Goal: Information Seeking & Learning: Check status

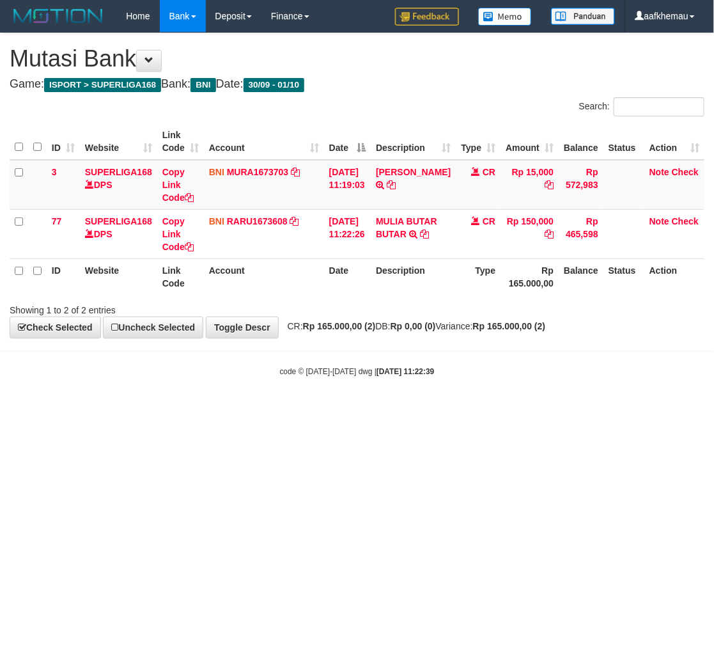
click at [443, 334] on div "**********" at bounding box center [357, 185] width 714 height 304
drag, startPoint x: 590, startPoint y: 404, endPoint x: 595, endPoint y: 391, distance: 13.8
click at [588, 407] on body "Toggle navigation Home Bank Account List Load By Website Group [ISPORT] SUPERLI…" at bounding box center [357, 204] width 714 height 409
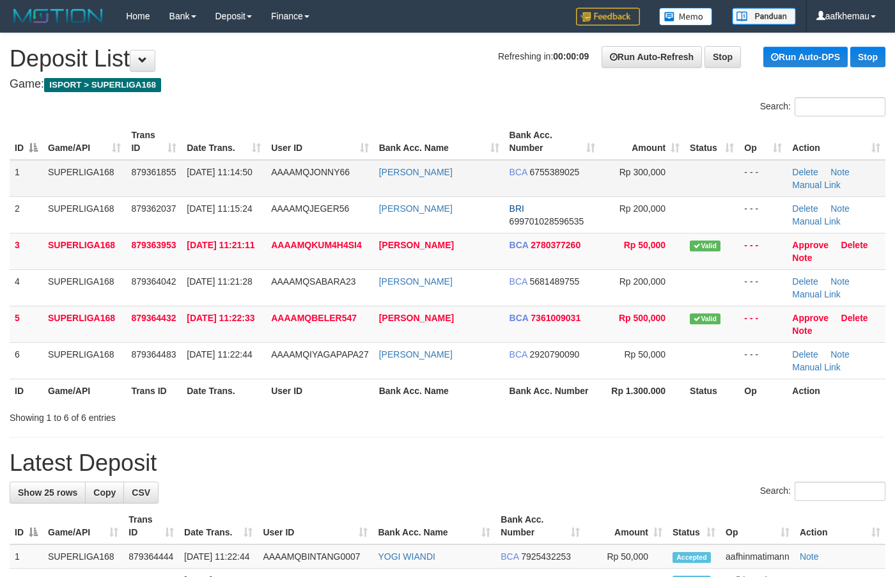
copy tr "[PERSON_NAME]"
drag, startPoint x: 468, startPoint y: 176, endPoint x: 368, endPoint y: 182, distance: 100.0
click at [368, 182] on tr "1 SUPERLIGA168 879361855 01/10/2025 11:14:50 AAAAMQJONNY66 TAUFIQ HASTOMO BCA 6…" at bounding box center [448, 178] width 876 height 37
click at [334, 78] on h4 "Game: ISPORT > SUPERLIGA168" at bounding box center [448, 84] width 876 height 13
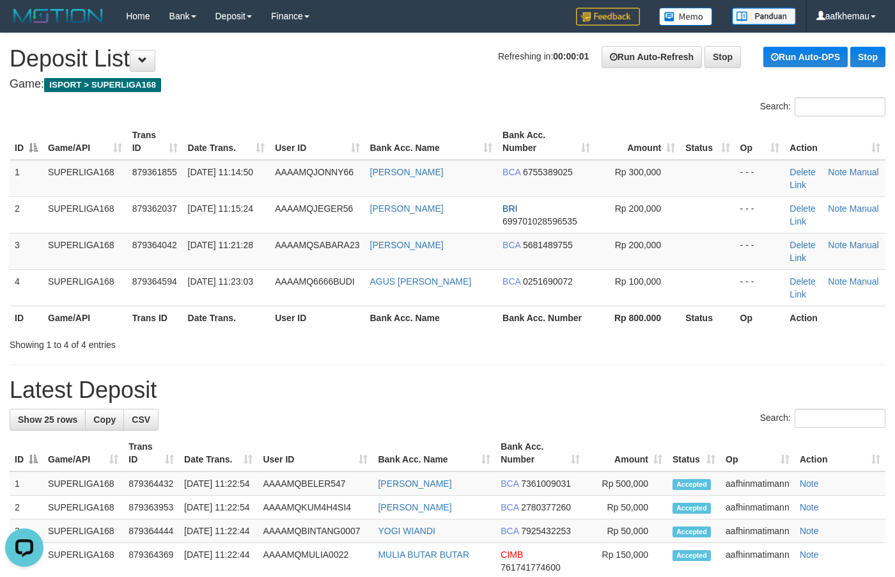
click at [414, 54] on h1 "Refreshing in: 00:00:01 Run Auto-Refresh Stop Run Auto-DPS Stop Deposit List" at bounding box center [448, 59] width 876 height 26
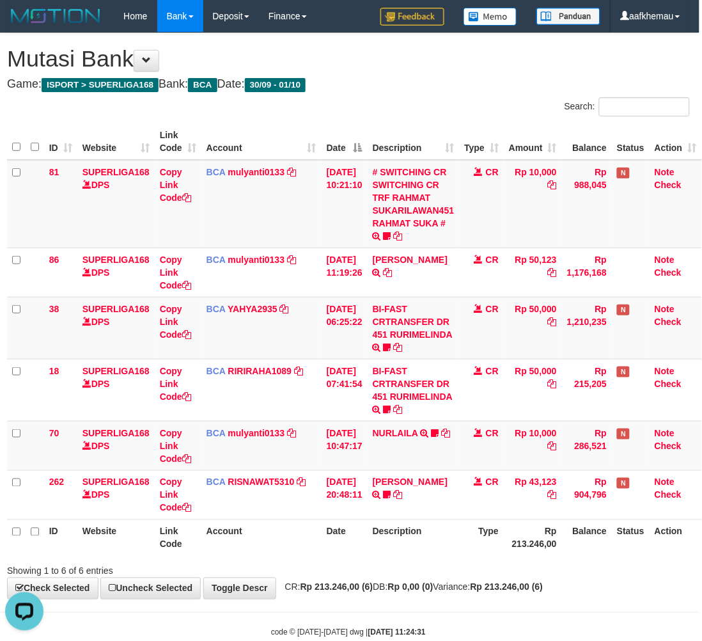
drag, startPoint x: 404, startPoint y: 82, endPoint x: 473, endPoint y: 116, distance: 77.2
click at [404, 81] on h4 "Game: ISPORT > SUPERLIGA168 Bank: BCA Date: 30/09 - 01/10" at bounding box center [348, 84] width 683 height 13
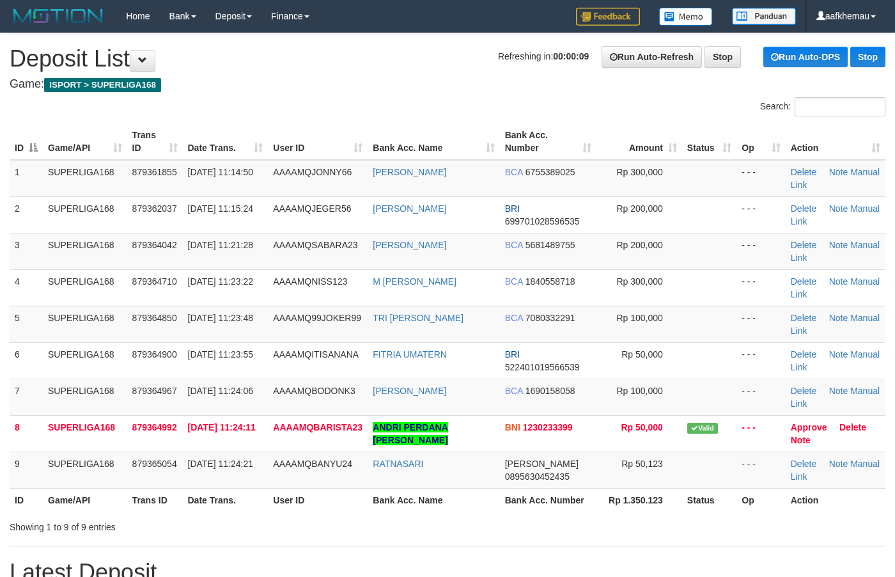
click at [347, 62] on h1 "Refreshing in: 00:00:09 Run Auto-Refresh Stop Run Auto-DPS Stop Deposit List" at bounding box center [448, 59] width 876 height 26
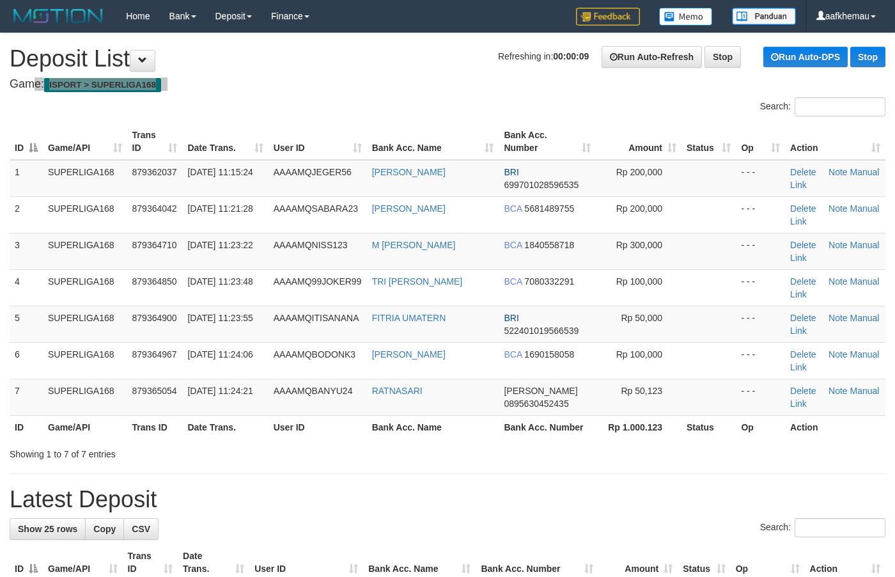
click at [395, 66] on h1 "Refreshing in: 00:00:08 Run Auto-Refresh Stop Run Auto-DPS Stop Deposit List" at bounding box center [448, 59] width 876 height 26
drag, startPoint x: 428, startPoint y: 81, endPoint x: 450, endPoint y: 200, distance: 120.2
click at [428, 84] on h4 "Game: ISPORT > SUPERLIGA168" at bounding box center [448, 84] width 876 height 13
copy link "AHMAD TASIM"
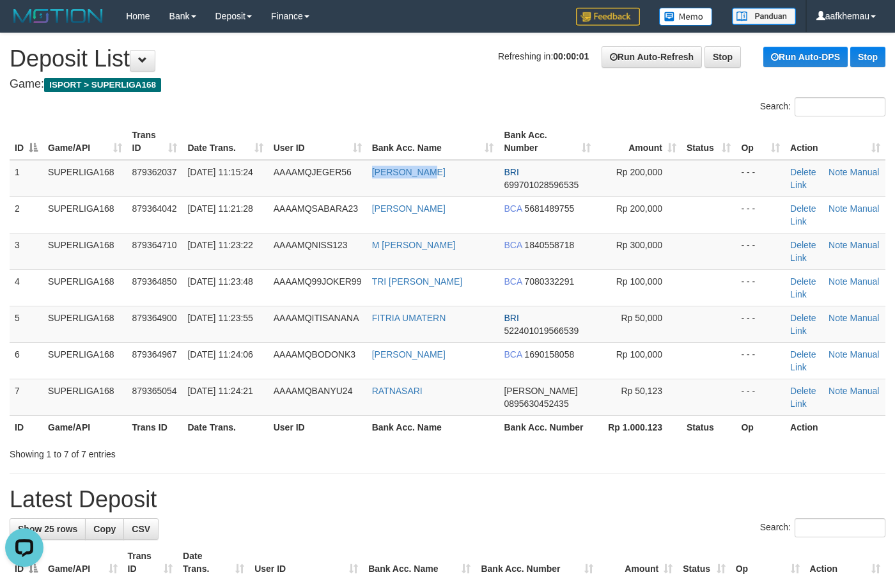
drag, startPoint x: 438, startPoint y: 187, endPoint x: 382, endPoint y: 75, distance: 125.0
click at [370, 192] on td "AHMAD TASIM" at bounding box center [433, 178] width 132 height 37
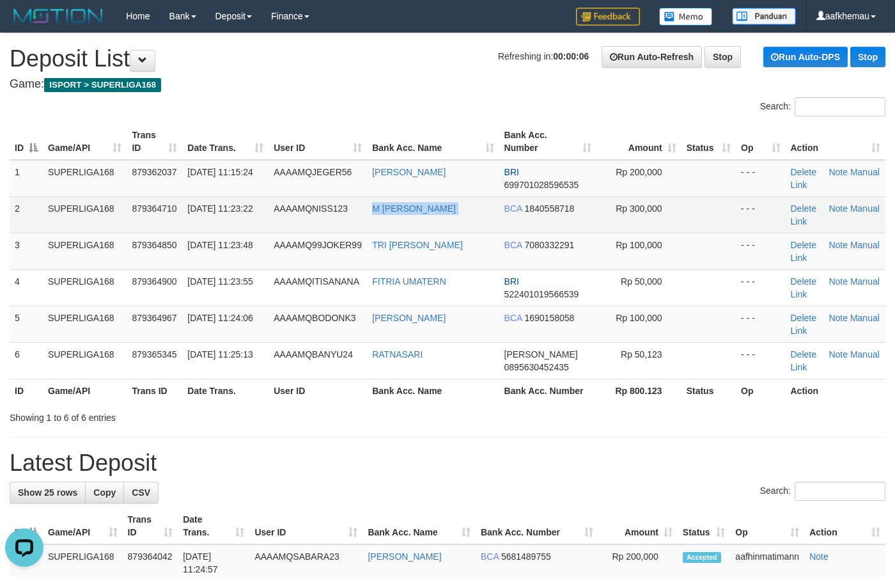
copy tr "M KHOIRON ALI MUST"
drag, startPoint x: 501, startPoint y: 209, endPoint x: 362, endPoint y: 74, distance: 193.5
click at [363, 218] on tr "2 SUPERLIGA168 879364710 01/10/2025 11:23:22 AAAAMQNISS123 M KHOIRON ALI MUST B…" at bounding box center [448, 214] width 876 height 36
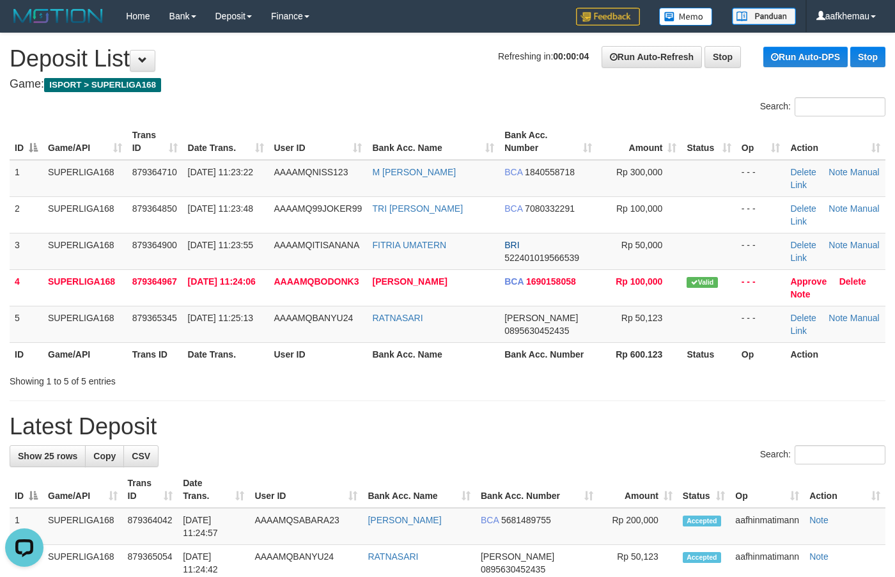
click at [444, 65] on h1 "Refreshing in: 00:00:04 Run Auto-Refresh Stop Run Auto-DPS Stop Deposit List" at bounding box center [448, 59] width 876 height 26
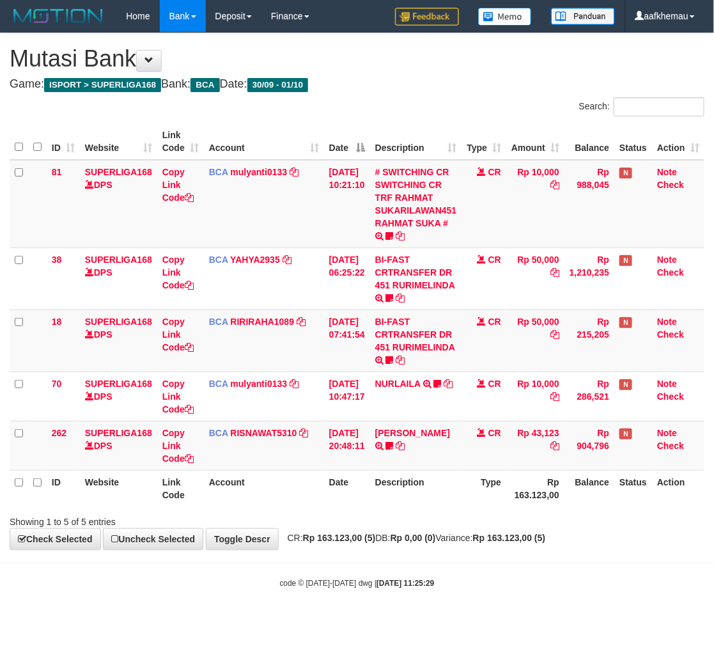
click at [517, 536] on strong "Rp 163.123,00 (5)" at bounding box center [509, 538] width 73 height 10
click at [400, 70] on h1 "Mutasi Bank" at bounding box center [357, 59] width 695 height 26
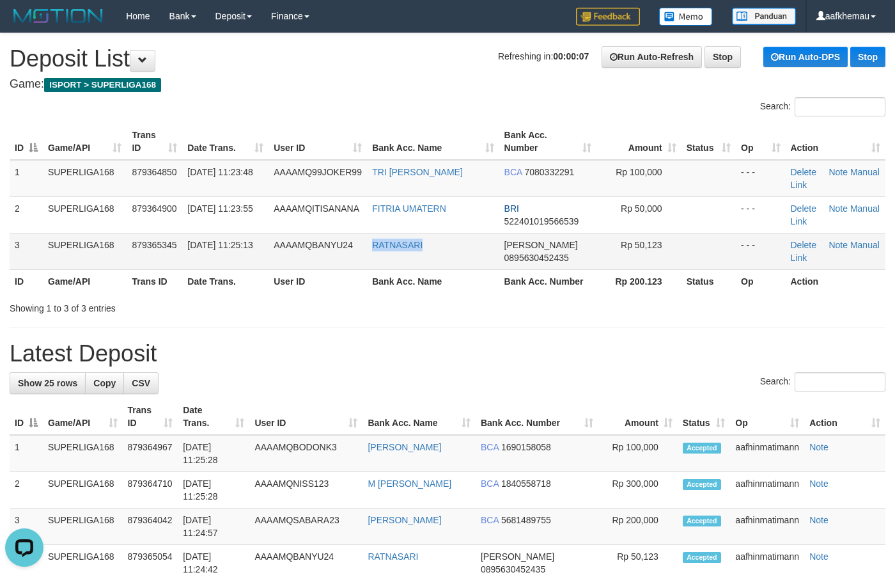
copy link "RATNASARI"
drag, startPoint x: 451, startPoint y: 250, endPoint x: 368, endPoint y: 253, distance: 83.8
click at [368, 253] on td "RATNASARI" at bounding box center [433, 251] width 132 height 36
click at [395, 376] on div "Search:" at bounding box center [448, 383] width 876 height 22
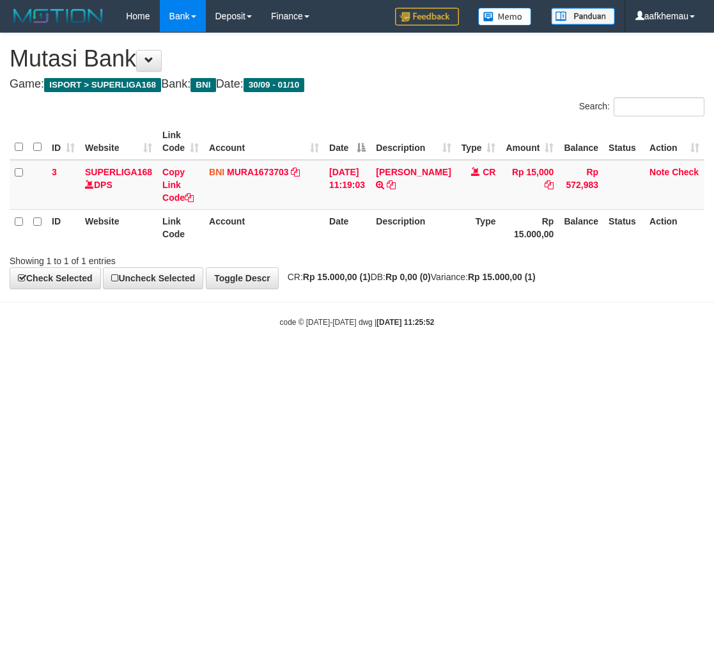
click at [545, 360] on html "Toggle navigation Home Bank Account List Load By Website Group [ISPORT] SUPERLI…" at bounding box center [357, 180] width 714 height 360
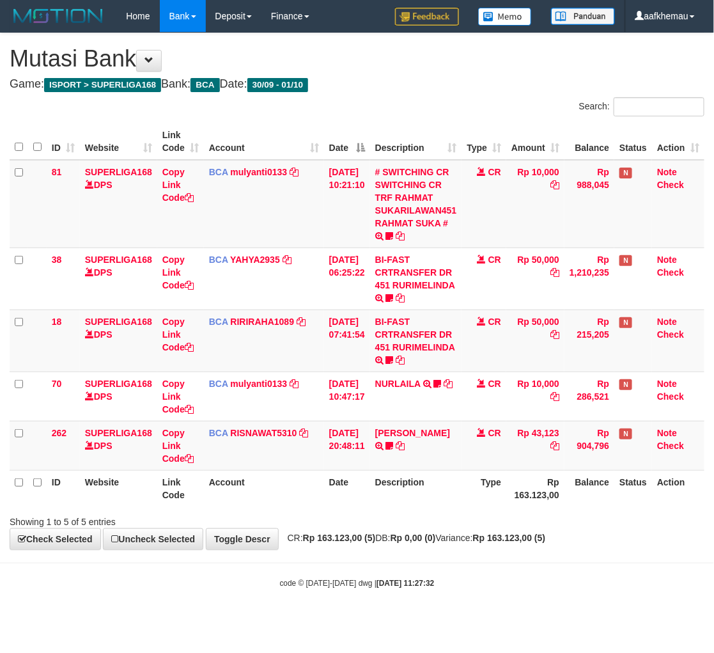
click at [550, 574] on body "Toggle navigation Home Bank Account List Load By Website Group [ISPORT] SUPERLI…" at bounding box center [357, 310] width 714 height 621
click at [540, 563] on hr at bounding box center [357, 563] width 714 height 1
click at [561, 567] on body "Toggle navigation Home Bank Account List Load By Website Group [ISPORT] SUPERLI…" at bounding box center [357, 310] width 714 height 621
click at [417, 88] on h4 "Game: ISPORT > SUPERLIGA168 Bank: BCA Date: 30/09 - 01/10" at bounding box center [357, 84] width 695 height 13
click at [470, 74] on div "**********" at bounding box center [357, 291] width 714 height 516
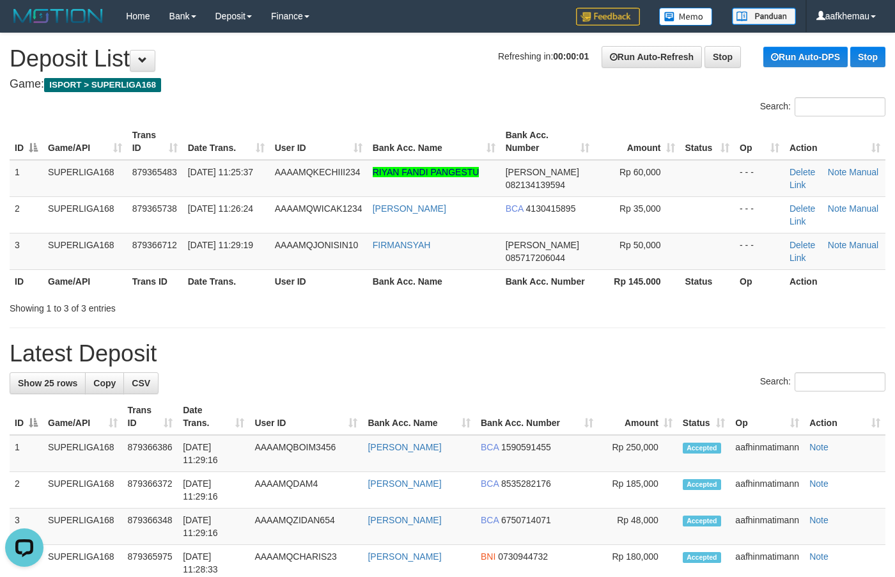
click at [365, 48] on h1 "Refreshing in: 00:00:01 Run Auto-Refresh Stop Run Auto-DPS Stop Deposit List" at bounding box center [448, 59] width 876 height 26
click at [374, 97] on div at bounding box center [224, 97] width 448 height 1
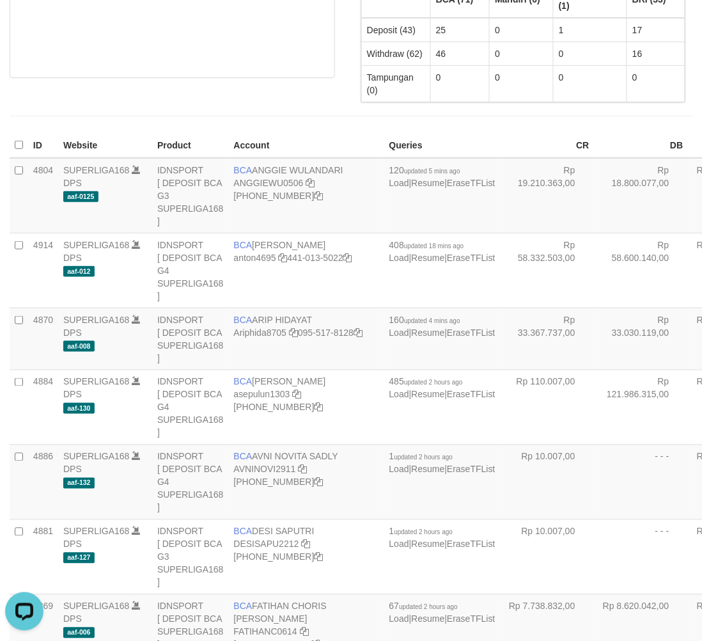
scroll to position [84, 0]
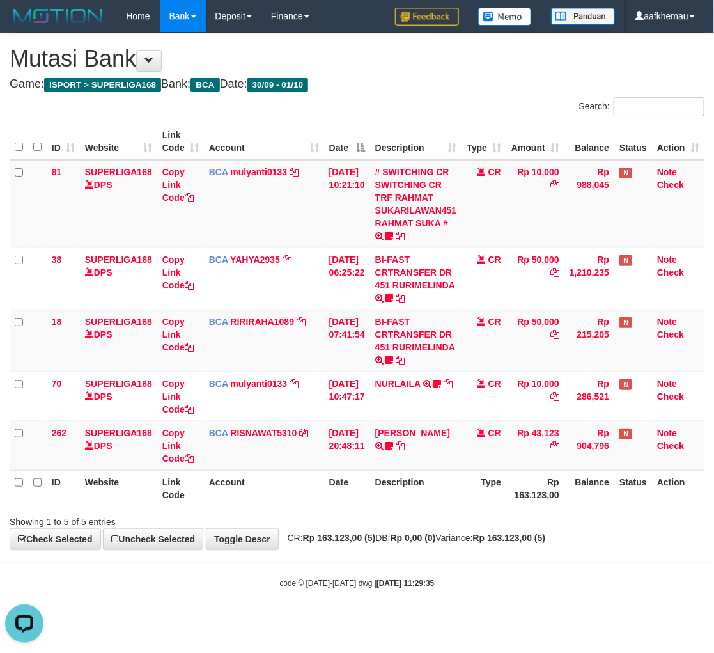
click at [446, 96] on div "**********" at bounding box center [357, 291] width 714 height 516
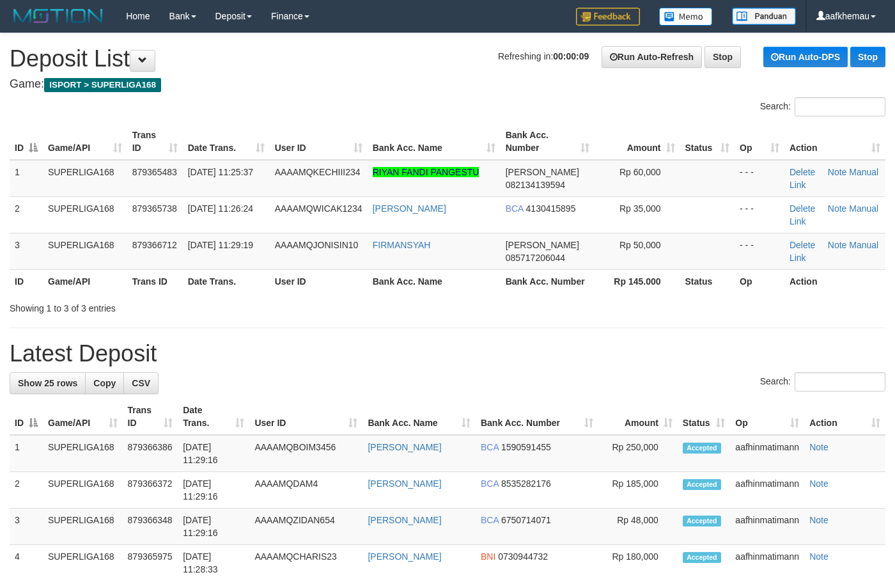
drag, startPoint x: 513, startPoint y: 59, endPoint x: 504, endPoint y: 61, distance: 9.0
click at [504, 61] on span "Refreshing in: 00:00:09" at bounding box center [543, 56] width 91 height 10
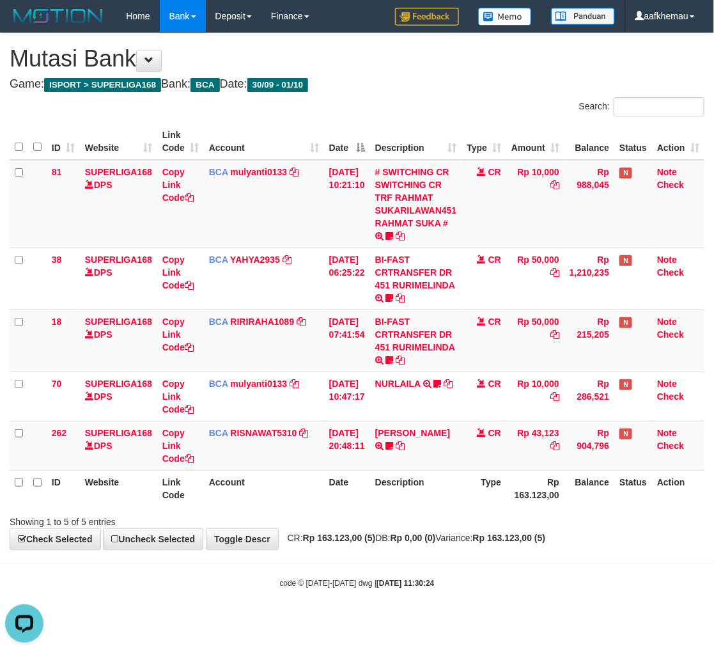
click at [516, 538] on strong "Rp 163.123,00 (5)" at bounding box center [509, 538] width 73 height 10
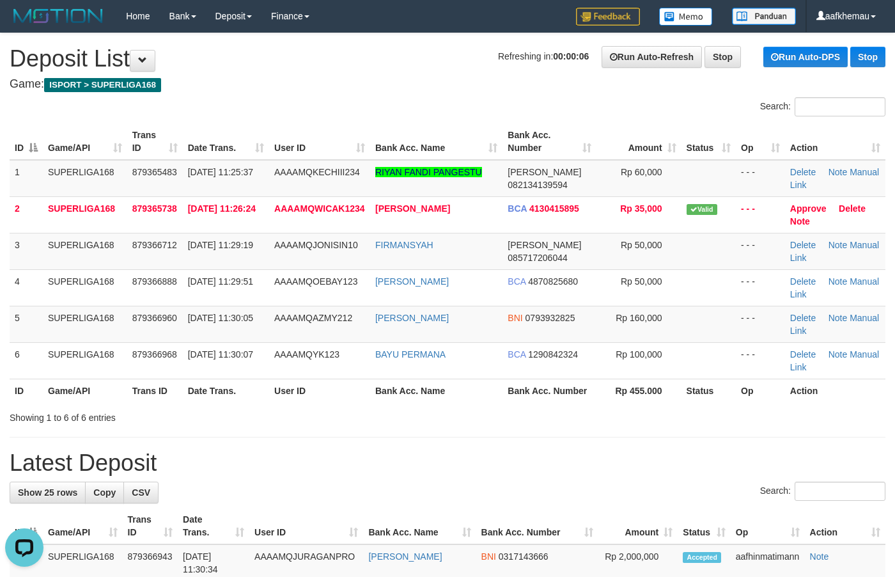
click at [347, 80] on h4 "Game: ISPORT > SUPERLIGA168" at bounding box center [448, 84] width 876 height 13
drag, startPoint x: 460, startPoint y: 254, endPoint x: 372, endPoint y: 260, distance: 89.1
click at [372, 260] on td "FIRMANSYAH" at bounding box center [436, 251] width 132 height 36
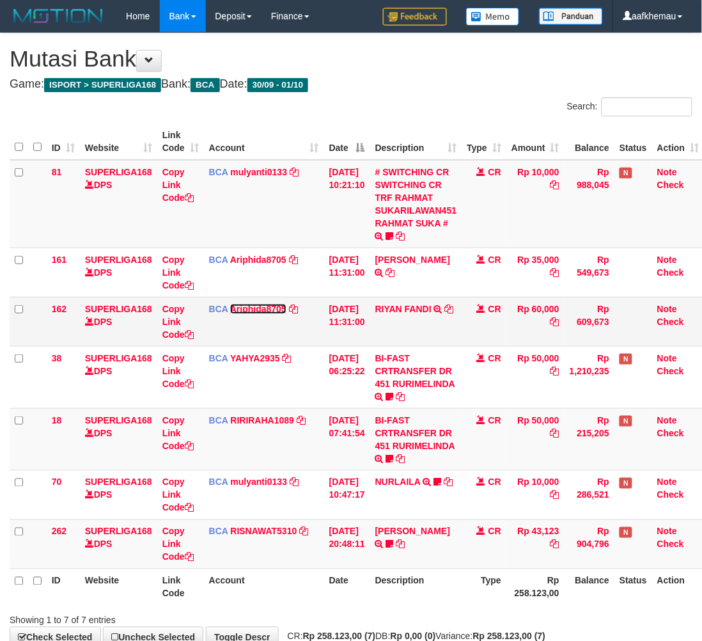
click at [261, 307] on link "Ariphida8705" at bounding box center [258, 309] width 56 height 10
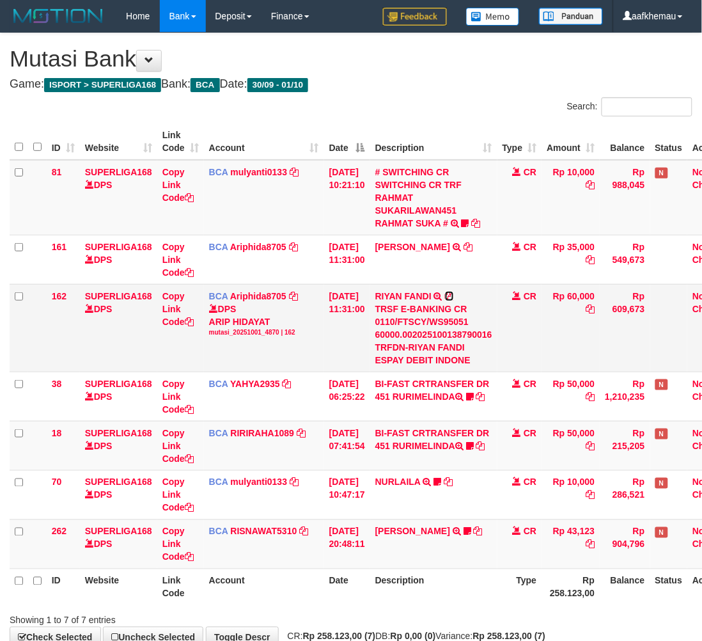
click at [454, 295] on icon at bounding box center [449, 296] width 9 height 9
click at [489, 66] on h1 "Mutasi Bank" at bounding box center [351, 59] width 683 height 26
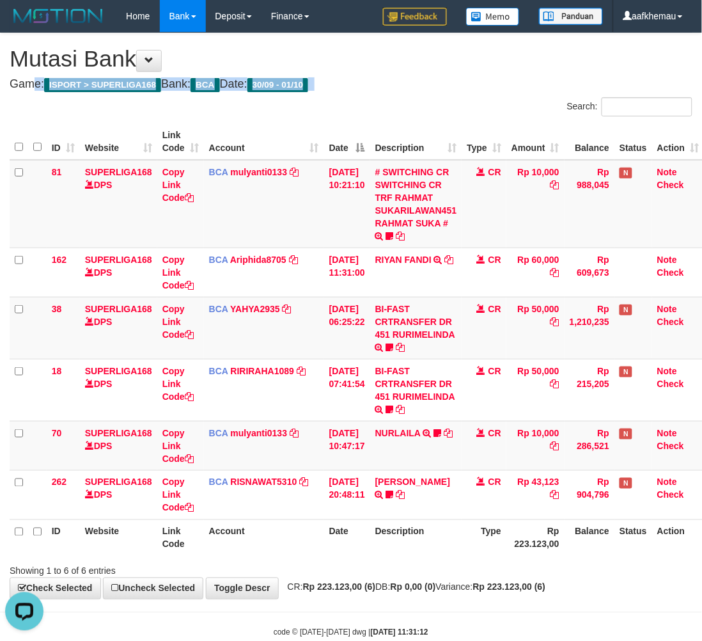
click at [446, 75] on div "**********" at bounding box center [351, 315] width 702 height 565
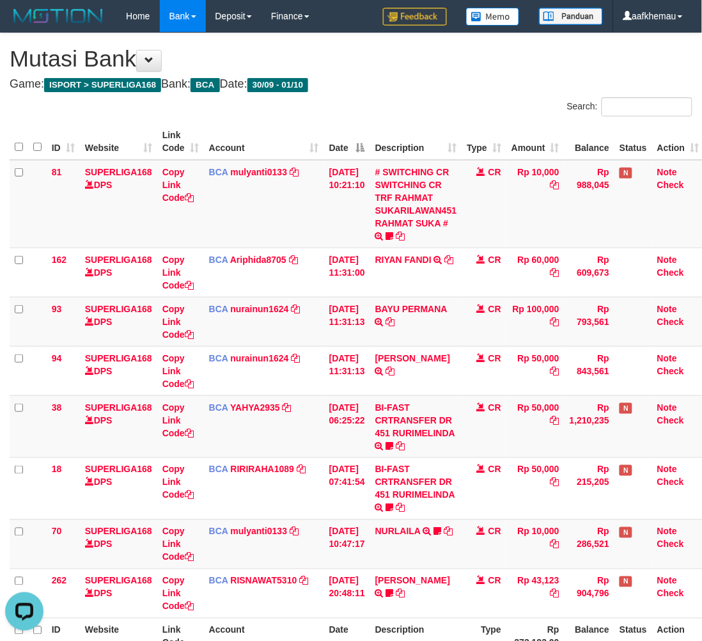
click at [525, 75] on div "**********" at bounding box center [351, 365] width 702 height 664
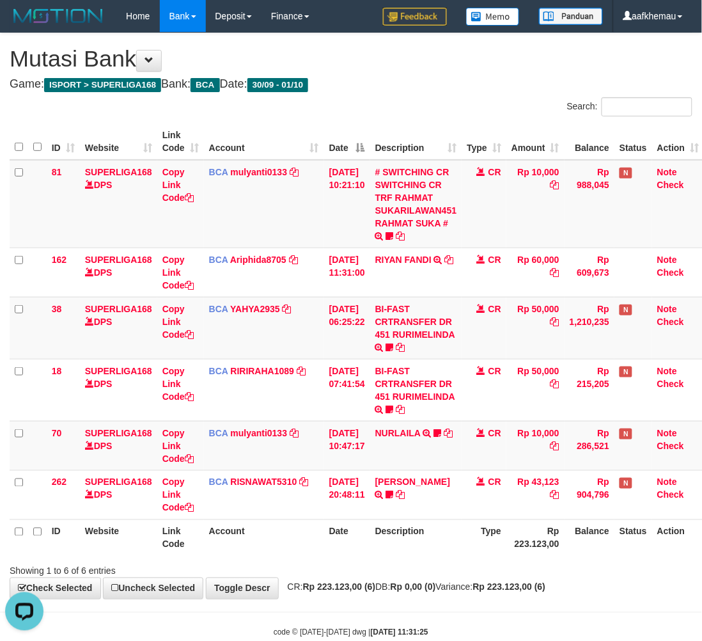
drag, startPoint x: 506, startPoint y: 67, endPoint x: 500, endPoint y: 68, distance: 6.5
click at [500, 68] on h1 "Mutasi Bank" at bounding box center [351, 59] width 683 height 26
click at [433, 84] on h4 "Game: ISPORT > SUPERLIGA168 Bank: BCA Date: 30/09 - 01/10" at bounding box center [351, 84] width 683 height 13
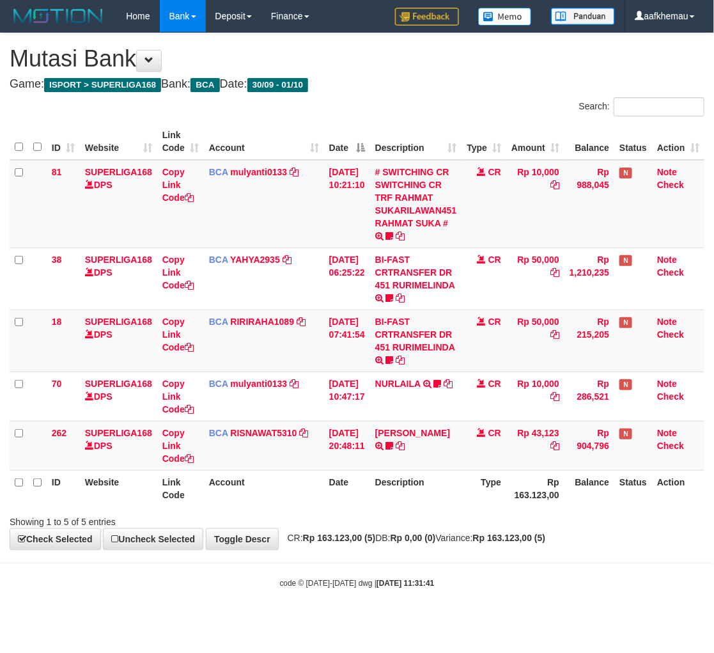
click at [489, 565] on body "Toggle navigation Home Bank Account List Load By Website Group [ISPORT] SUPERLI…" at bounding box center [357, 310] width 714 height 621
click at [428, 49] on h1 "Mutasi Bank" at bounding box center [357, 59] width 695 height 26
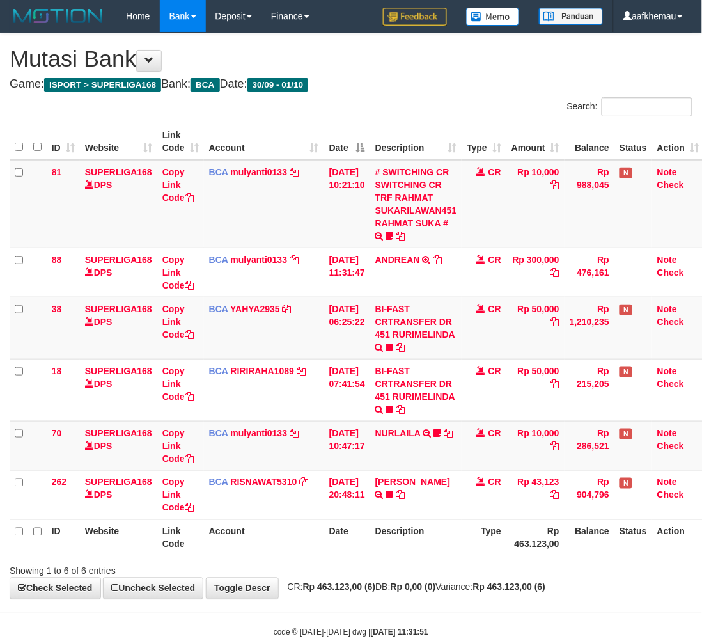
click at [456, 555] on th "Description" at bounding box center [416, 537] width 92 height 36
click at [458, 542] on th "Description" at bounding box center [416, 537] width 92 height 36
click at [382, 90] on h4 "Game: ISPORT > SUPERLIGA168 Bank: BCA Date: 30/09 - 01/10" at bounding box center [351, 84] width 683 height 13
click at [390, 116] on div "Search:" at bounding box center [527, 108] width 332 height 22
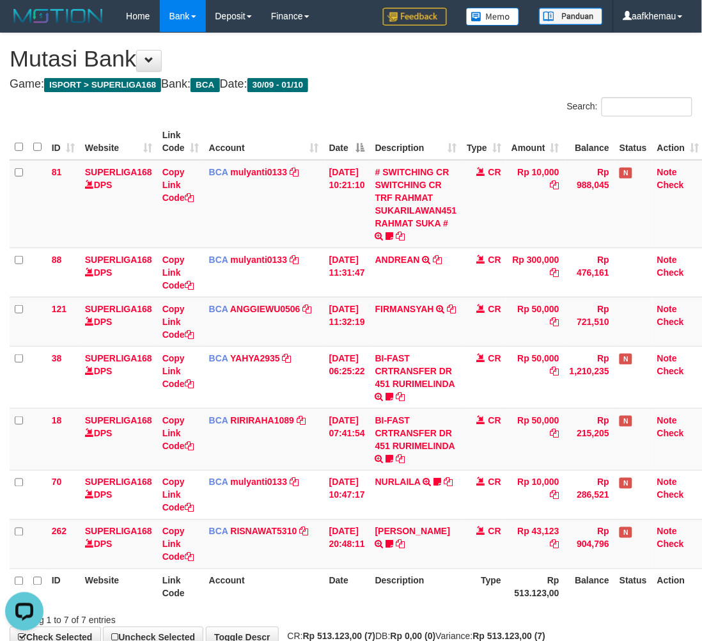
click at [473, 54] on h1 "Mutasi Bank" at bounding box center [351, 59] width 683 height 26
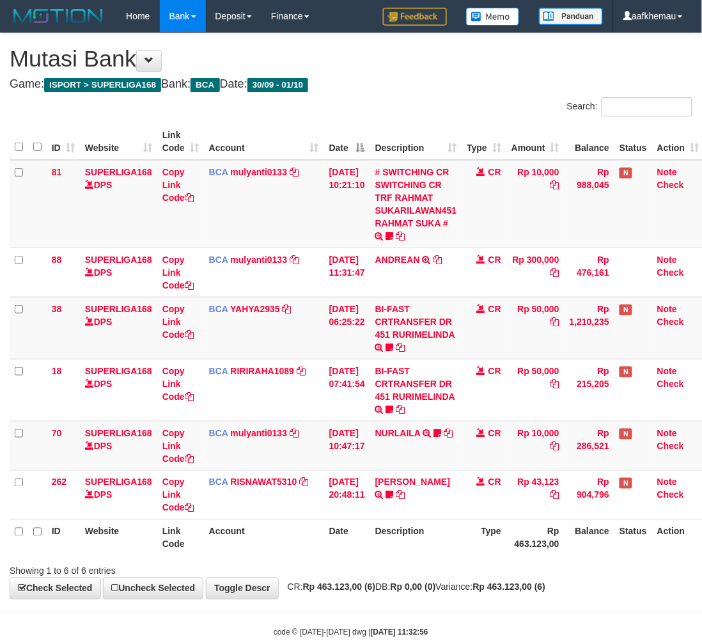
click at [515, 561] on div "Showing 1 to 6 of 6 entries" at bounding box center [351, 569] width 702 height 18
click at [517, 91] on div "**********" at bounding box center [351, 315] width 702 height 565
click at [491, 58] on h1 "Mutasi Bank" at bounding box center [351, 59] width 683 height 26
click at [451, 544] on th "Description" at bounding box center [416, 537] width 92 height 36
drag, startPoint x: 500, startPoint y: 79, endPoint x: 507, endPoint y: 106, distance: 28.4
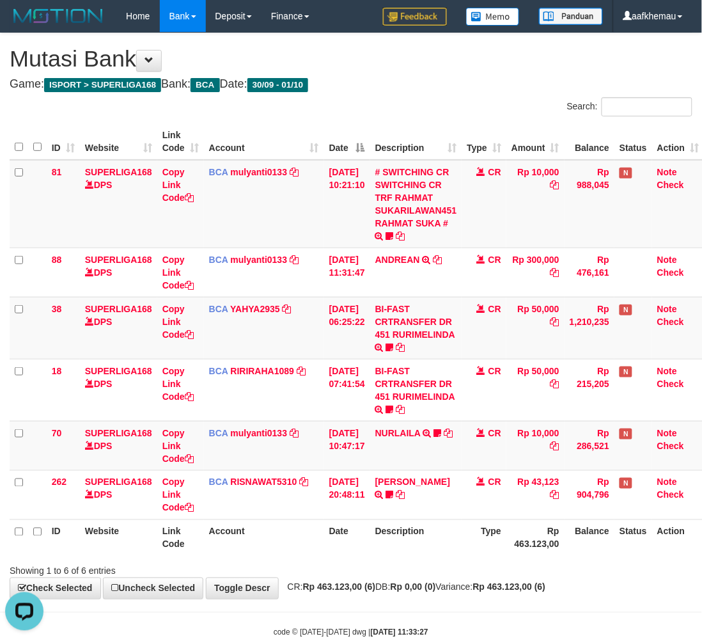
click at [500, 79] on h4 "Game: ISPORT > SUPERLIGA168 Bank: BCA Date: 30/09 - 01/10" at bounding box center [351, 84] width 683 height 13
click at [493, 588] on span "CR: Rp 463.123,00 (6) DB: Rp 0,00 (0) Variance: Rp 463.123,00 (6)" at bounding box center [413, 587] width 265 height 10
click at [408, 58] on h1 "Mutasi Bank" at bounding box center [351, 59] width 683 height 26
click at [467, 78] on h4 "Game: ISPORT > SUPERLIGA168 Bank: BCA Date: 30/09 - 01/10" at bounding box center [351, 84] width 683 height 13
click at [522, 567] on div "Showing 1 to 6 of 6 entries" at bounding box center [351, 569] width 702 height 18
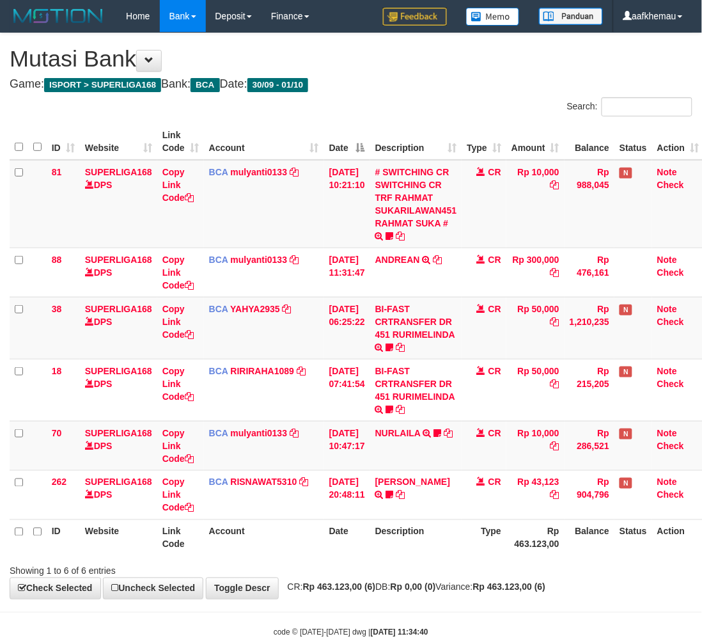
click at [428, 79] on div "**********" at bounding box center [351, 315] width 702 height 565
click at [467, 81] on h4 "Game: ISPORT > SUPERLIGA168 Bank: BCA Date: 30/09 - 01/10" at bounding box center [351, 84] width 683 height 13
drag, startPoint x: 467, startPoint y: 81, endPoint x: 464, endPoint y: 86, distance: 6.9
click at [464, 86] on h4 "Game: ISPORT > SUPERLIGA168 Bank: BCA Date: 30/09 - 01/10" at bounding box center [351, 84] width 683 height 13
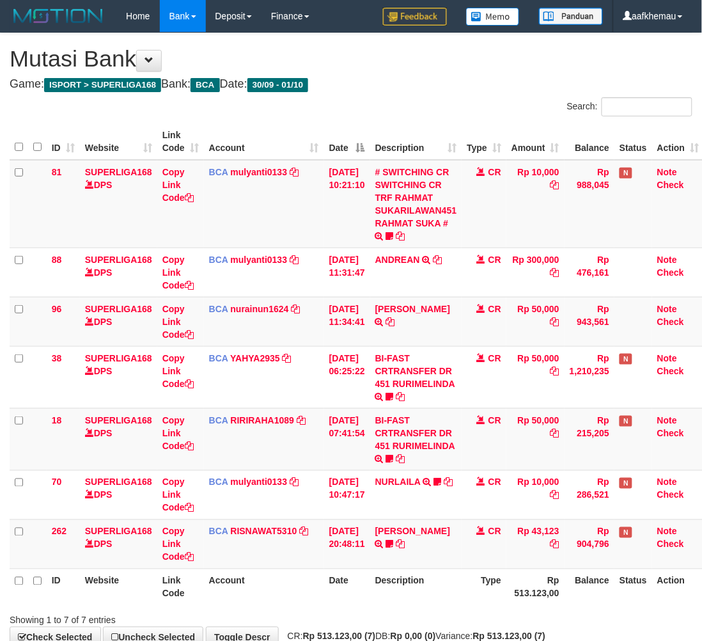
click at [462, 541] on td "[PERSON_NAME] TRSF E-BANKING CR 3009/FTSCY/WS95051 43123.002025093076842247 TRF…" at bounding box center [416, 543] width 92 height 49
click at [270, 302] on td "BCA nurainun1624 DPS NURAINUN HARAHAP mutasi_20251001_4872 | 96 mutasi_20251001…" at bounding box center [264, 321] width 120 height 49
click at [266, 308] on link "nurainun1624" at bounding box center [260, 309] width 58 height 10
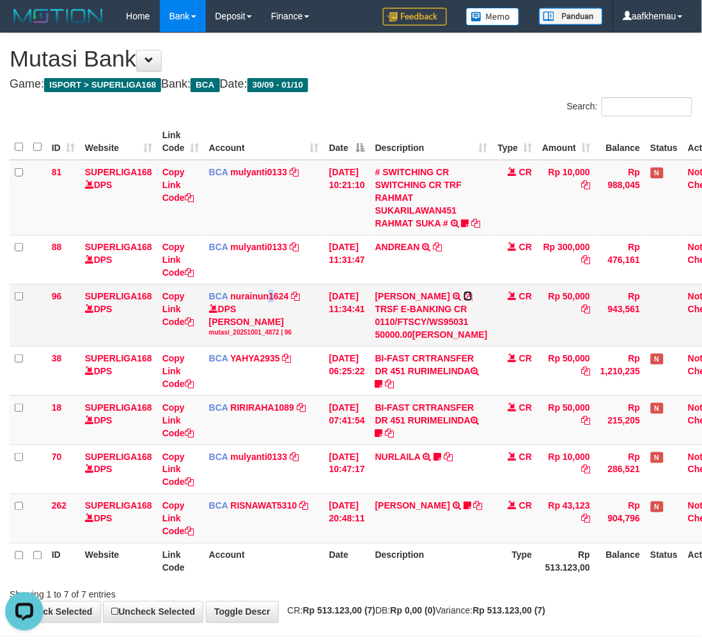
click at [464, 301] on icon at bounding box center [468, 296] width 9 height 9
click at [493, 70] on h1 "Mutasi Bank" at bounding box center [351, 59] width 683 height 26
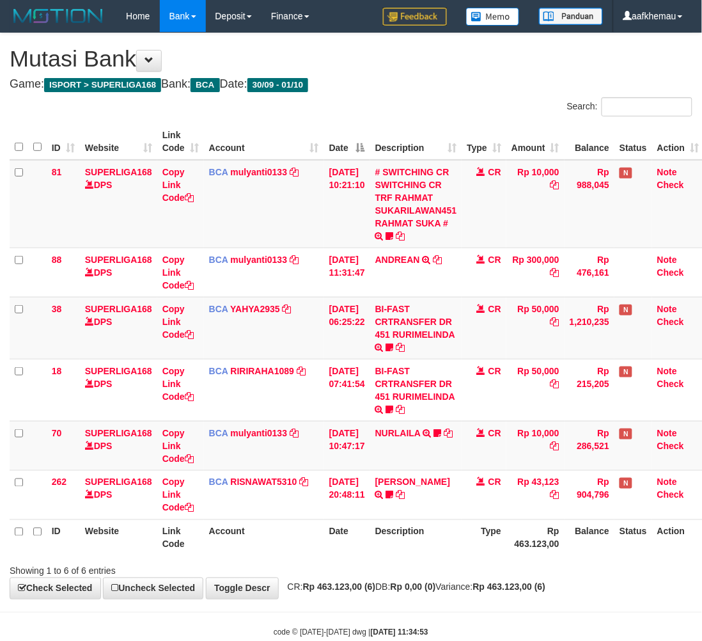
click at [477, 564] on div "Showing 1 to 6 of 6 entries" at bounding box center [351, 569] width 702 height 18
click at [406, 91] on div "**********" at bounding box center [351, 315] width 702 height 565
drag, startPoint x: 420, startPoint y: 88, endPoint x: 418, endPoint y: 77, distance: 10.5
click at [419, 81] on h4 "Game: ISPORT > SUPERLIGA168 Bank: BCA Date: 30/09 - 01/10" at bounding box center [351, 84] width 683 height 13
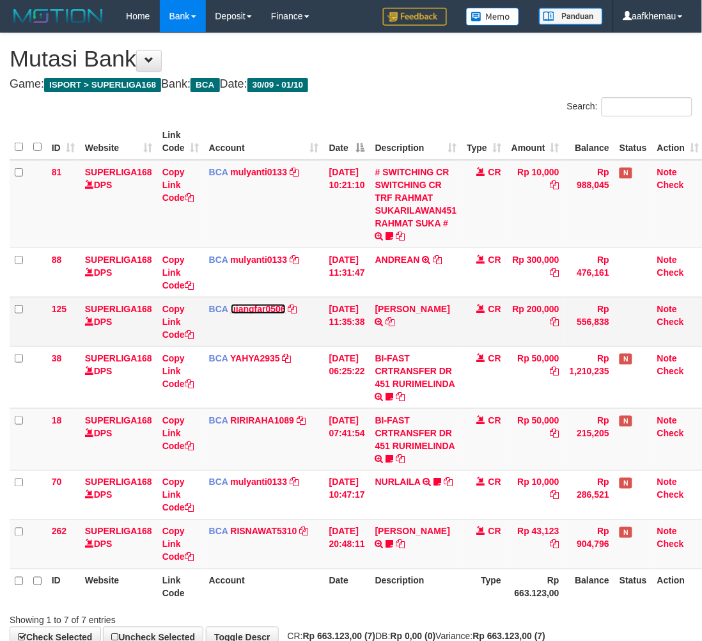
click at [266, 310] on link "ujangfar0506" at bounding box center [258, 309] width 55 height 10
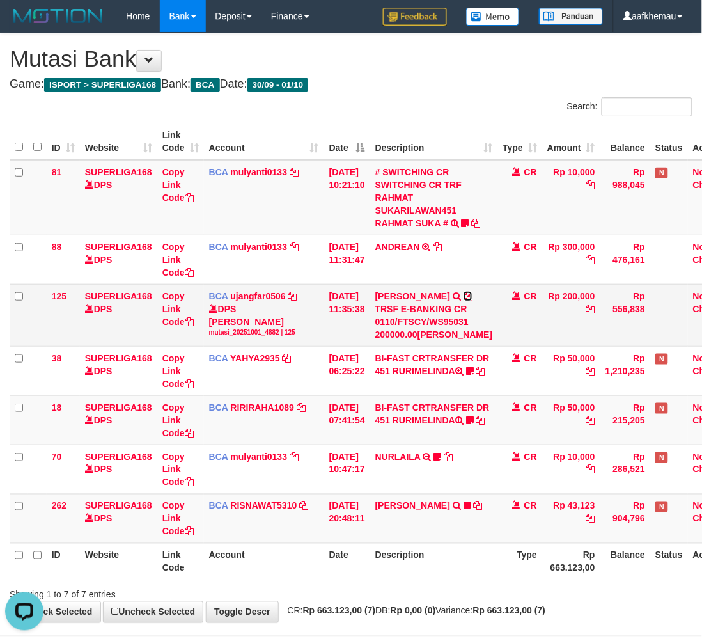
click at [464, 301] on icon at bounding box center [468, 296] width 9 height 9
click at [461, 51] on h1 "Mutasi Bank" at bounding box center [351, 59] width 683 height 26
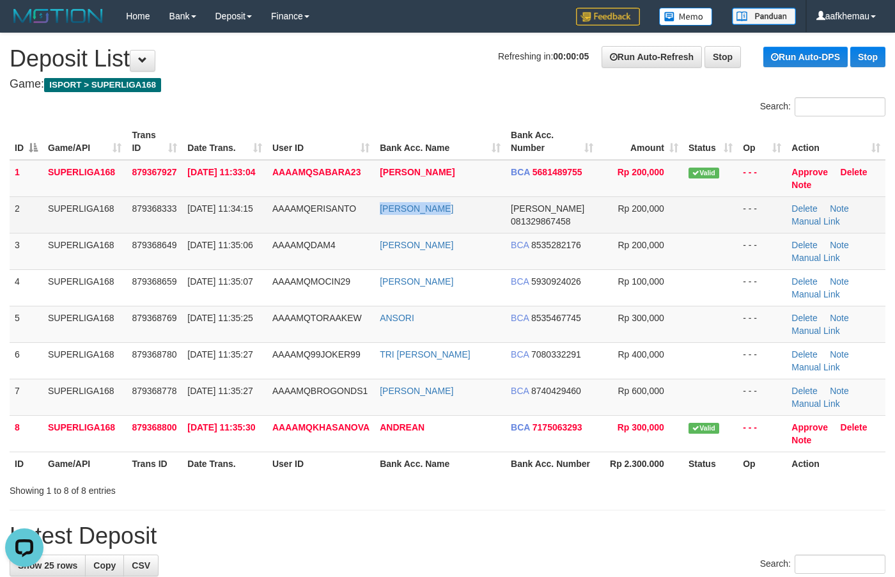
drag, startPoint x: 471, startPoint y: 221, endPoint x: 365, endPoint y: 219, distance: 105.5
click at [365, 223] on tr "2 SUPERLIGA168 879368333 01/10/2025 11:34:15 AAAAMQERISANTO HERI SUSANTA DANA 0…" at bounding box center [448, 214] width 876 height 36
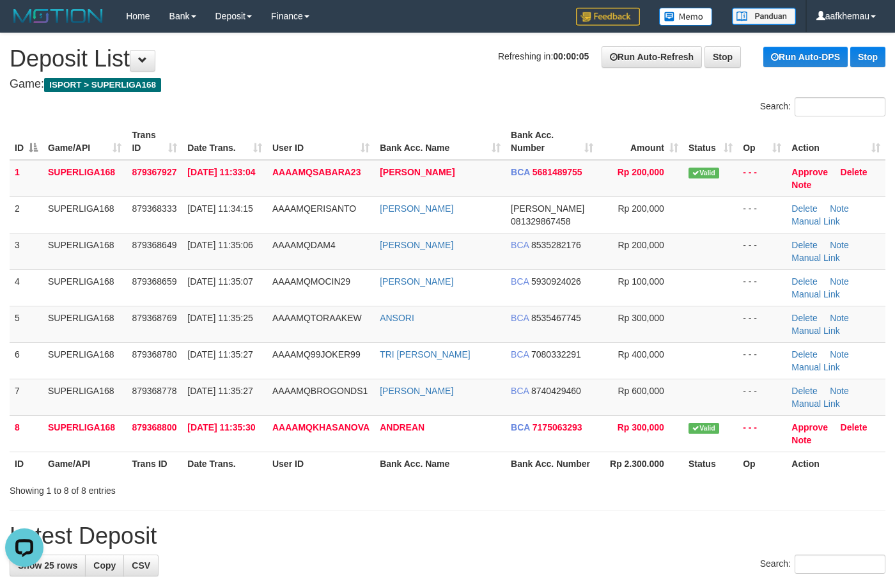
click at [348, 67] on h1 "Refreshing in: 00:00:05 Run Auto-Refresh Stop Run Auto-DPS Stop Deposit List" at bounding box center [448, 59] width 876 height 26
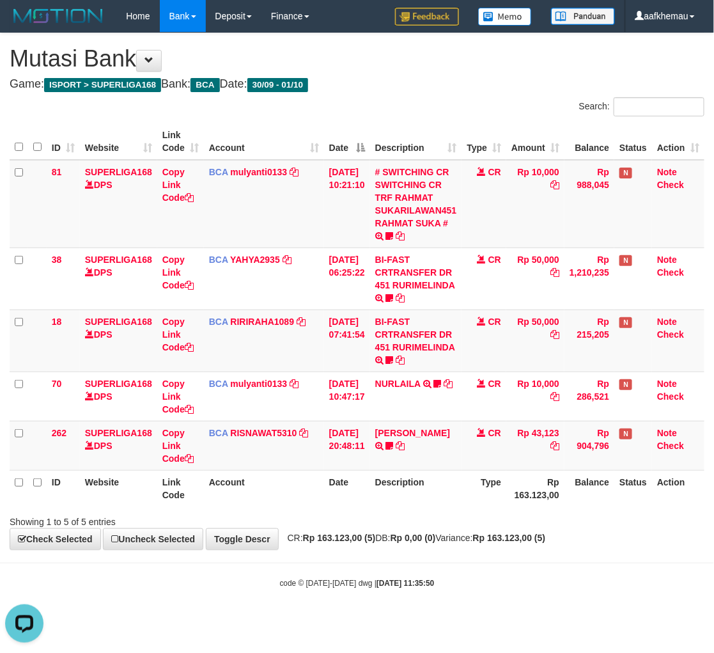
click at [432, 104] on div "Search:" at bounding box center [536, 108] width 338 height 22
click at [423, 100] on div "Search:" at bounding box center [536, 108] width 338 height 22
click at [467, 528] on div "**********" at bounding box center [357, 291] width 714 height 516
click at [467, 86] on h4 "Game: ISPORT > SUPERLIGA168 Bank: BCA Date: 30/09 - 01/10" at bounding box center [357, 84] width 695 height 13
click at [449, 528] on div "**********" at bounding box center [357, 291] width 714 height 516
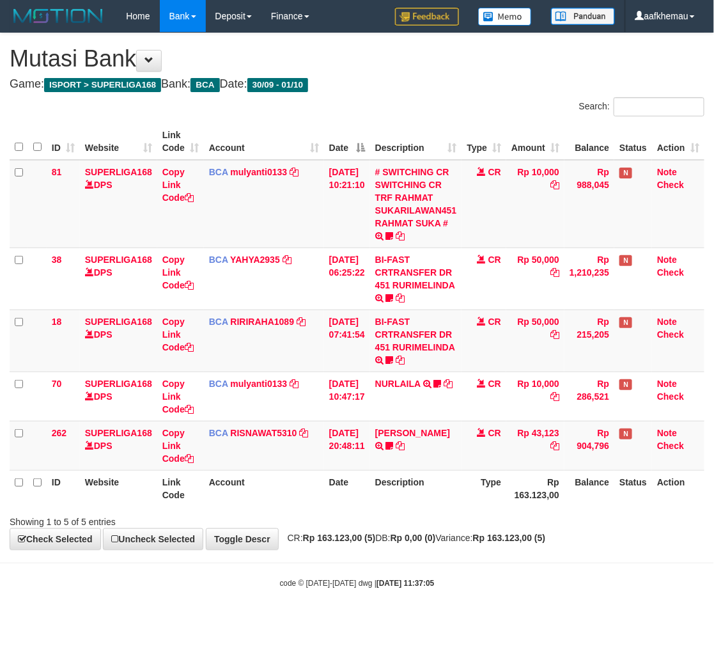
click at [467, 557] on body "Toggle navigation Home Bank Account List Load By Website Group [ISPORT] SUPERLI…" at bounding box center [357, 310] width 714 height 621
click at [472, 552] on body "Toggle navigation Home Bank Account List Load By Website Group [ISPORT] SUPERLI…" at bounding box center [357, 310] width 714 height 621
click at [400, 84] on h4 "Game: ISPORT > SUPERLIGA168 Bank: BCA Date: 30/09 - 01/10" at bounding box center [357, 84] width 695 height 13
click at [467, 577] on body "Toggle navigation Home Bank Account List Load By Website Group [ISPORT] SUPERLI…" at bounding box center [357, 310] width 714 height 621
click at [420, 97] on div "Search:" at bounding box center [536, 108] width 338 height 22
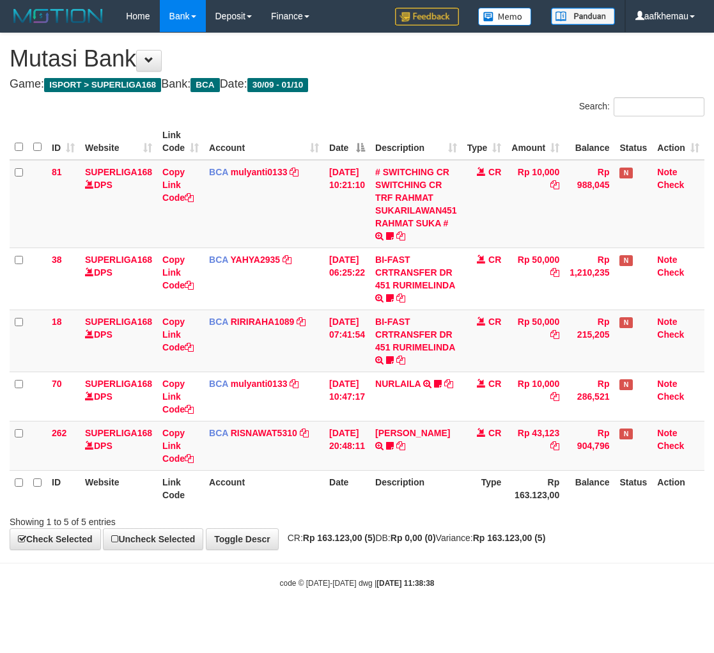
click at [485, 515] on div "Showing 1 to 5 of 5 entries" at bounding box center [357, 519] width 714 height 18
click at [386, 70] on h1 "Mutasi Bank" at bounding box center [357, 59] width 695 height 26
click at [400, 65] on h1 "Mutasi Bank" at bounding box center [357, 59] width 695 height 26
